Goal: Task Accomplishment & Management: Complete application form

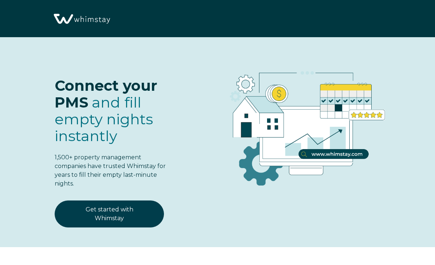
select select "US"
select select "Standard"
click at [129, 212] on link "Get started with Whimstay" at bounding box center [109, 213] width 109 height 27
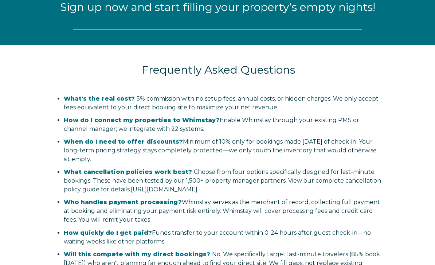
select select "US"
select select "Standard"
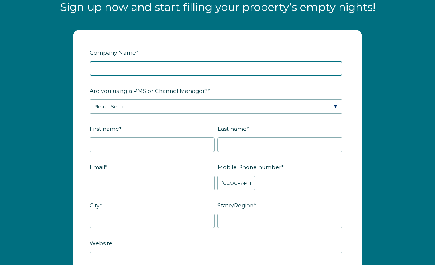
click at [259, 72] on input "Company Name *" at bounding box center [216, 68] width 253 height 15
type input "PMI Metro Lakes"
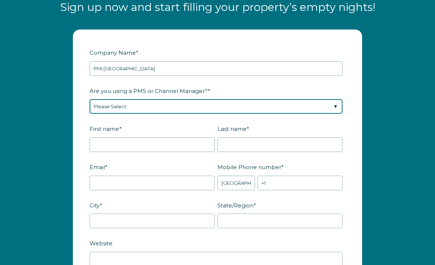
click at [237, 105] on select "Please Select Barefoot BookingPal Boost Brightside CiiRUS Escapia Guesty Hostaw…" at bounding box center [216, 106] width 253 height 15
select select "Guesty"
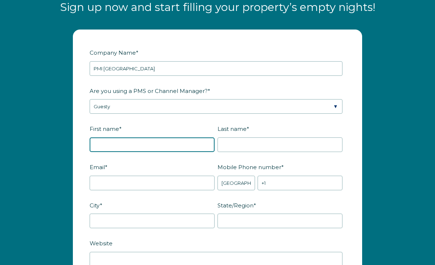
click at [194, 142] on input "First name *" at bounding box center [152, 144] width 125 height 15
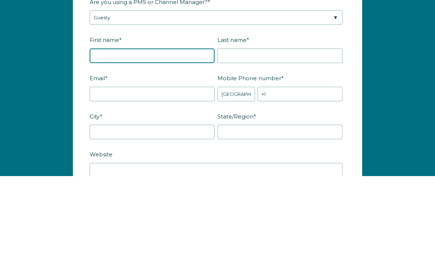
type input "Charles"
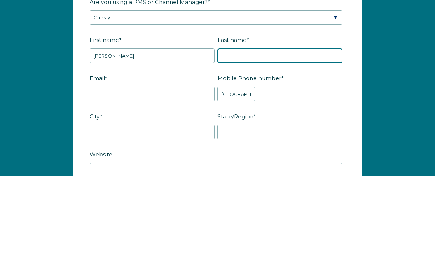
type input "Bantos"
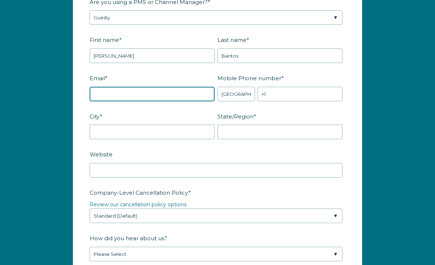
click at [198, 92] on input "Email *" at bounding box center [152, 94] width 125 height 15
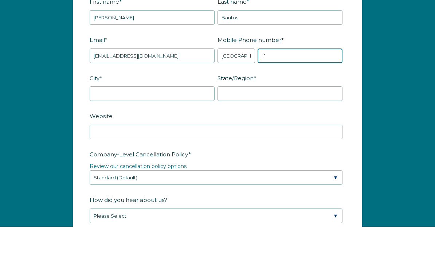
click at [297, 87] on input "+1" at bounding box center [300, 94] width 85 height 15
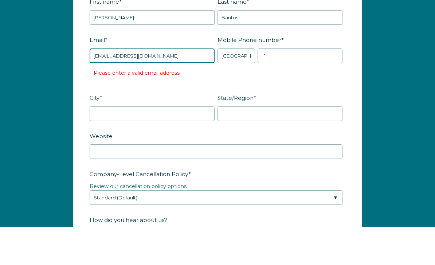
click at [142, 87] on input "cebantos@pmimetrolkes.com" at bounding box center [152, 94] width 125 height 15
click at [135, 87] on input "cebantos@pmimetrolkes.com" at bounding box center [152, 94] width 125 height 15
click at [134, 87] on input "cebantos@pmimetrolkes.com" at bounding box center [152, 94] width 125 height 15
type input "cebantos@pmimetrolakes.com"
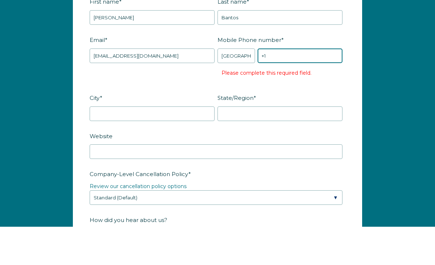
click at [282, 87] on input "+1" at bounding box center [300, 94] width 85 height 15
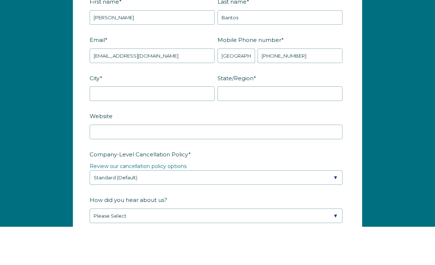
scroll to position [992, 0]
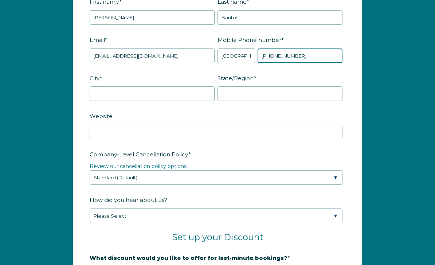
type input "+1 4072890010"
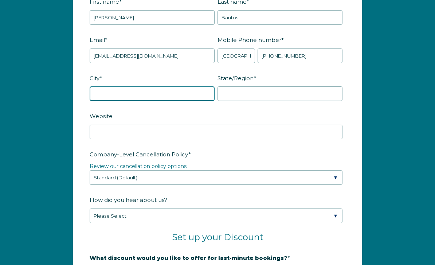
click at [106, 92] on input "City *" at bounding box center [152, 93] width 125 height 15
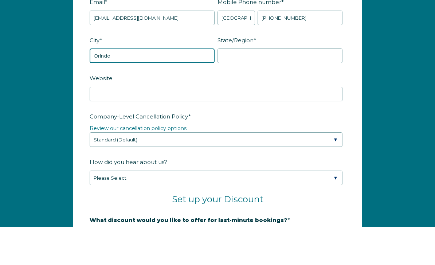
type input "Orlndo"
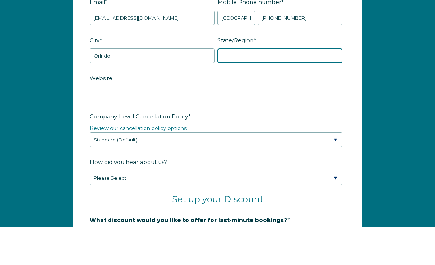
click at [288, 86] on input "State/Region *" at bounding box center [280, 93] width 125 height 15
type input "Florid"
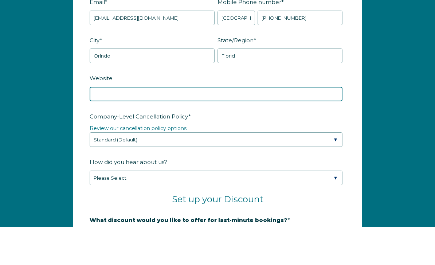
click at [236, 125] on input "Website" at bounding box center [216, 132] width 253 height 15
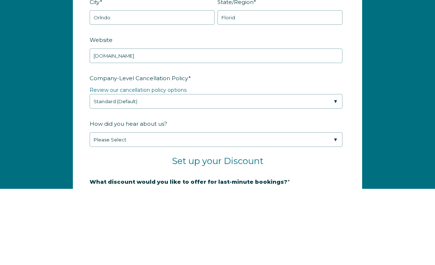
scroll to position [1068, 0]
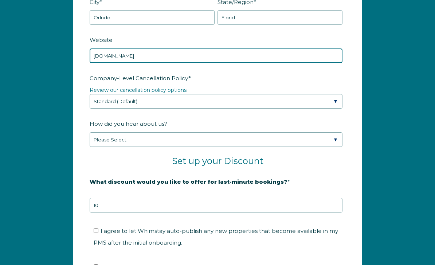
type input "Pmimetrolakes.com"
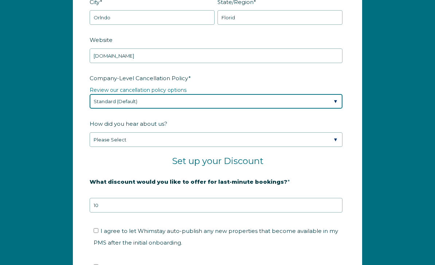
click at [338, 103] on select "Please Select Partial Standard (Default) Moderate Strict" at bounding box center [216, 101] width 253 height 15
click at [330, 102] on select "Please Select Partial Standard (Default) Moderate Strict" at bounding box center [216, 101] width 253 height 15
select select "Moderate"
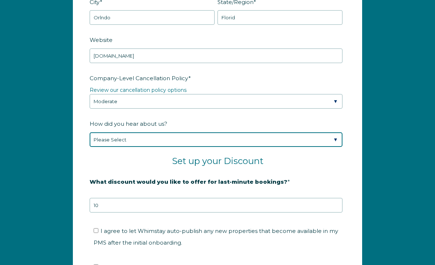
click at [332, 140] on select "Please Select Found Whimstay through a Google search Spoke to a Whimstay salesp…" at bounding box center [216, 139] width 253 height 15
select select "Whimstay Sales"
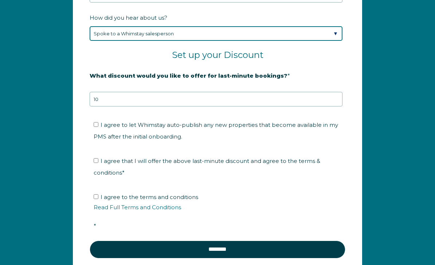
scroll to position [1174, 0]
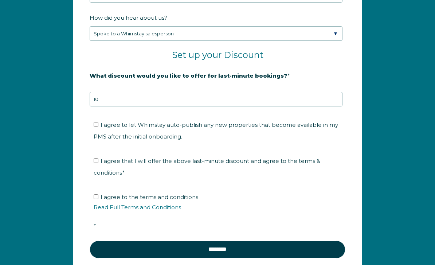
click at [95, 125] on input "I agree to let Whimstay auto-publish any new properties that become available i…" at bounding box center [96, 124] width 5 height 5
checkbox input "true"
click at [97, 158] on input "I agree that I will offer the above last-minute discount and agree to the terms…" at bounding box center [96, 160] width 5 height 5
checkbox input "true"
click at [103, 193] on span "I agree to the terms and conditions Read Full Terms and Conditions *" at bounding box center [220, 211] width 253 height 36
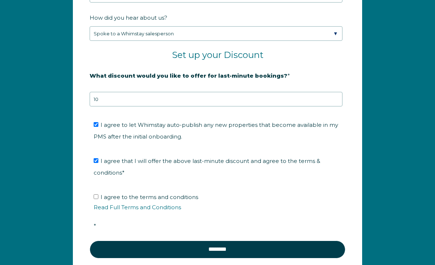
click at [98, 194] on input "I agree to the terms and conditions Read Full Terms and Conditions *" at bounding box center [96, 196] width 5 height 5
checkbox input "true"
click at [230, 248] on input "********" at bounding box center [218, 248] width 256 height 17
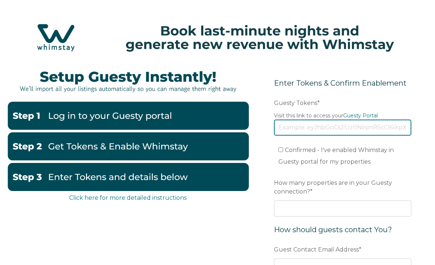
click at [327, 126] on input "Guesty Tokens *" at bounding box center [342, 128] width 137 height 16
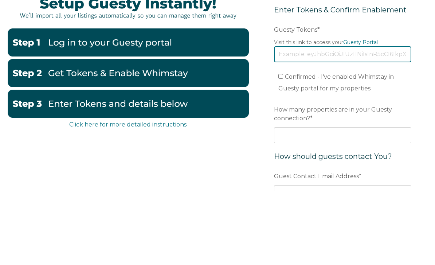
click at [301, 120] on input "Guesty Tokens *" at bounding box center [342, 128] width 137 height 16
paste input "[SECURITY_DATA]"
type input "[SECURITY_DATA]"
click at [283, 148] on input "Confirmed - I've enabled Whimstay in Guesty portal for my properties" at bounding box center [280, 150] width 5 height 5
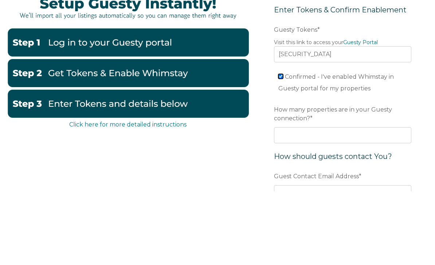
checkbox input "true"
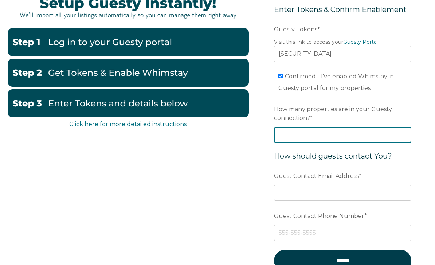
click at [334, 140] on input "How many properties are in your Guesty connection? *" at bounding box center [342, 135] width 137 height 16
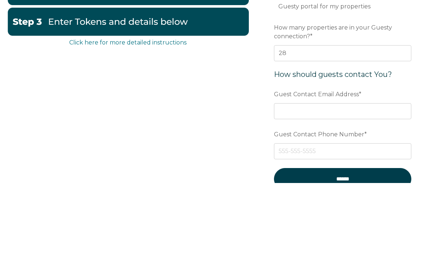
scroll to position [158, 0]
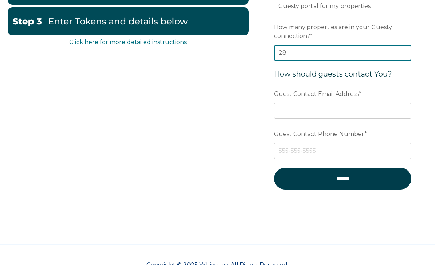
type input "28"
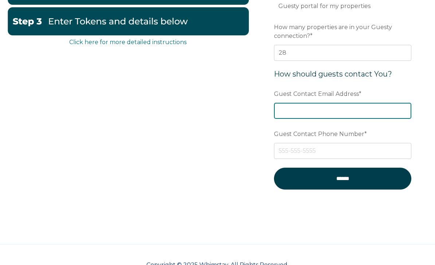
click at [344, 112] on input "Guest Contact Email Address *" at bounding box center [342, 111] width 137 height 16
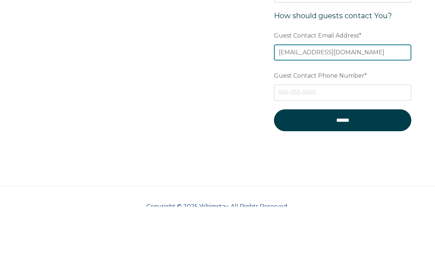
type input "[EMAIL_ADDRESS][DOMAIN_NAME]"
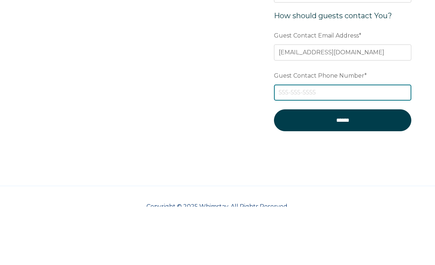
click at [333, 143] on input "Guest Contact Phone Number *" at bounding box center [342, 151] width 137 height 16
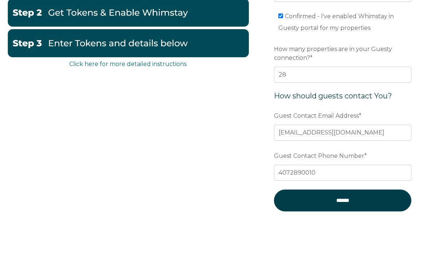
scroll to position [160, 0]
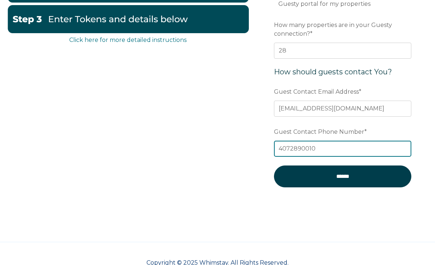
type input "4072890010"
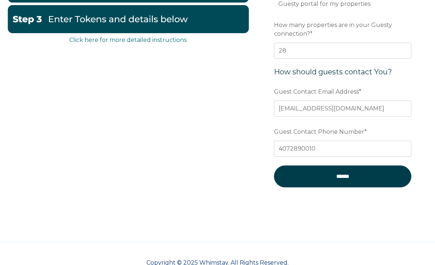
click at [348, 180] on input "******" at bounding box center [342, 175] width 137 height 21
